Goal: Answer question/provide support

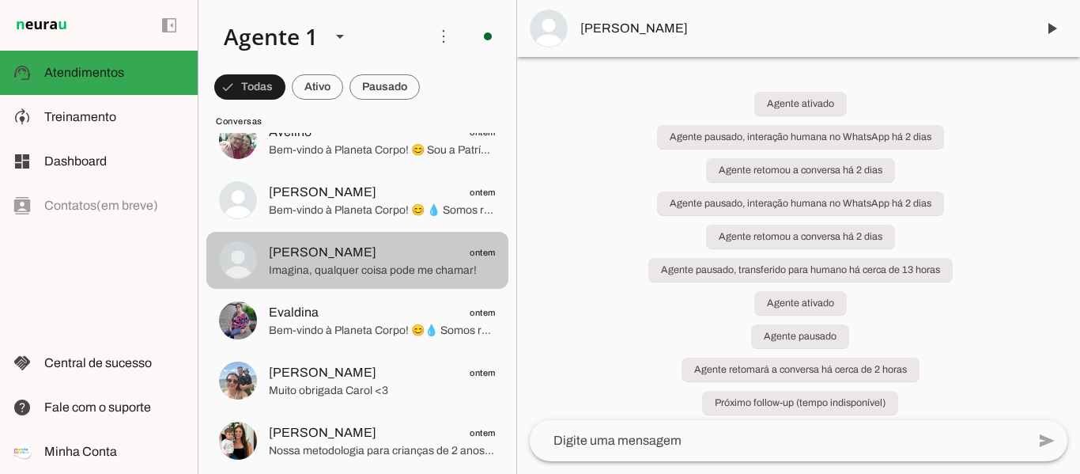
scroll to position [158, 0]
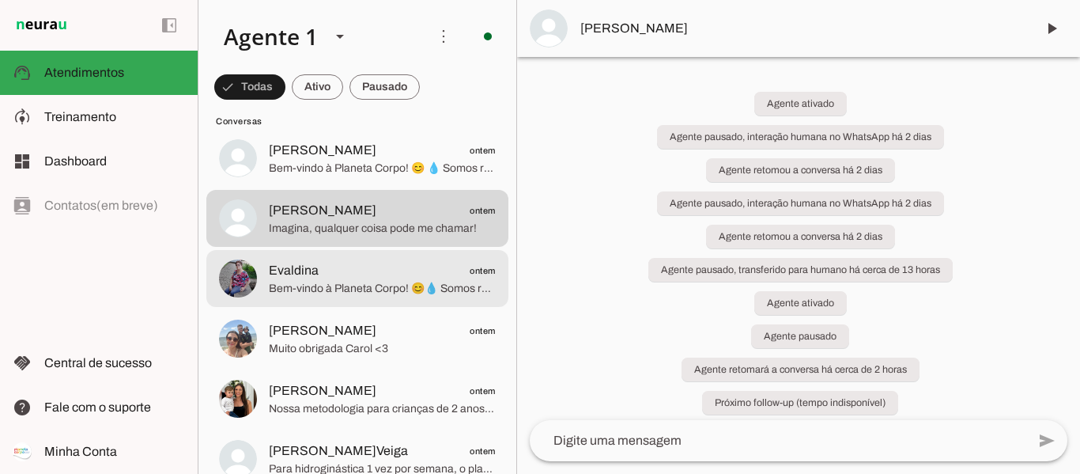
click at [363, 279] on span "Evaldina ontem" at bounding box center [382, 271] width 227 height 20
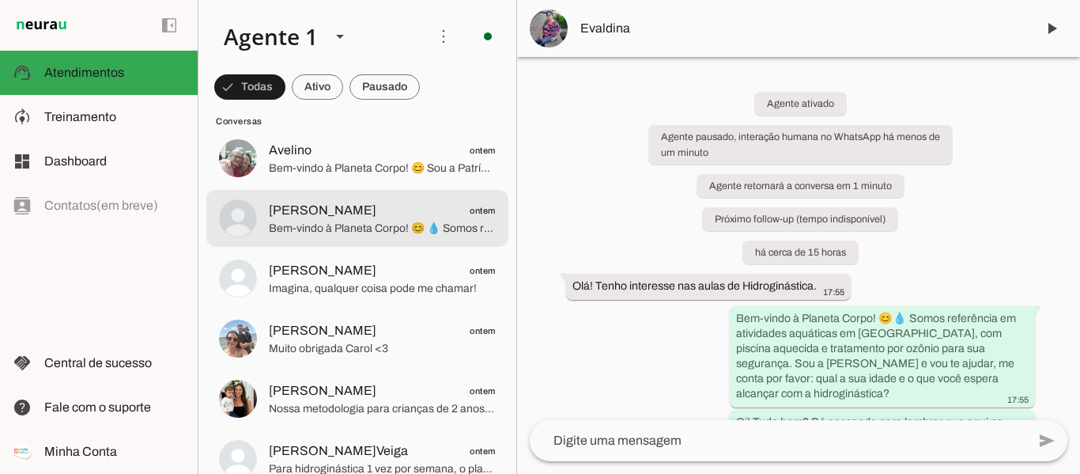
click at [338, 237] on div at bounding box center [382, 218] width 227 height 39
